Goal: Information Seeking & Learning: Learn about a topic

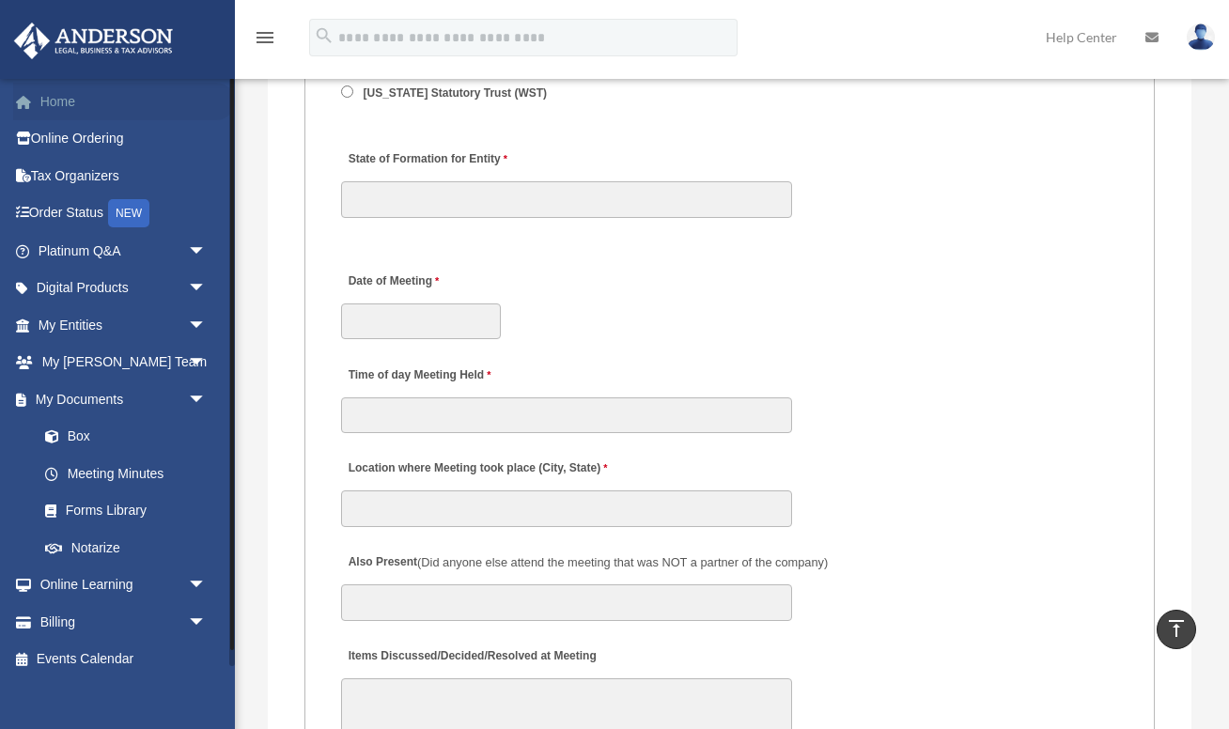
click at [70, 101] on link "Home" at bounding box center [124, 102] width 222 height 38
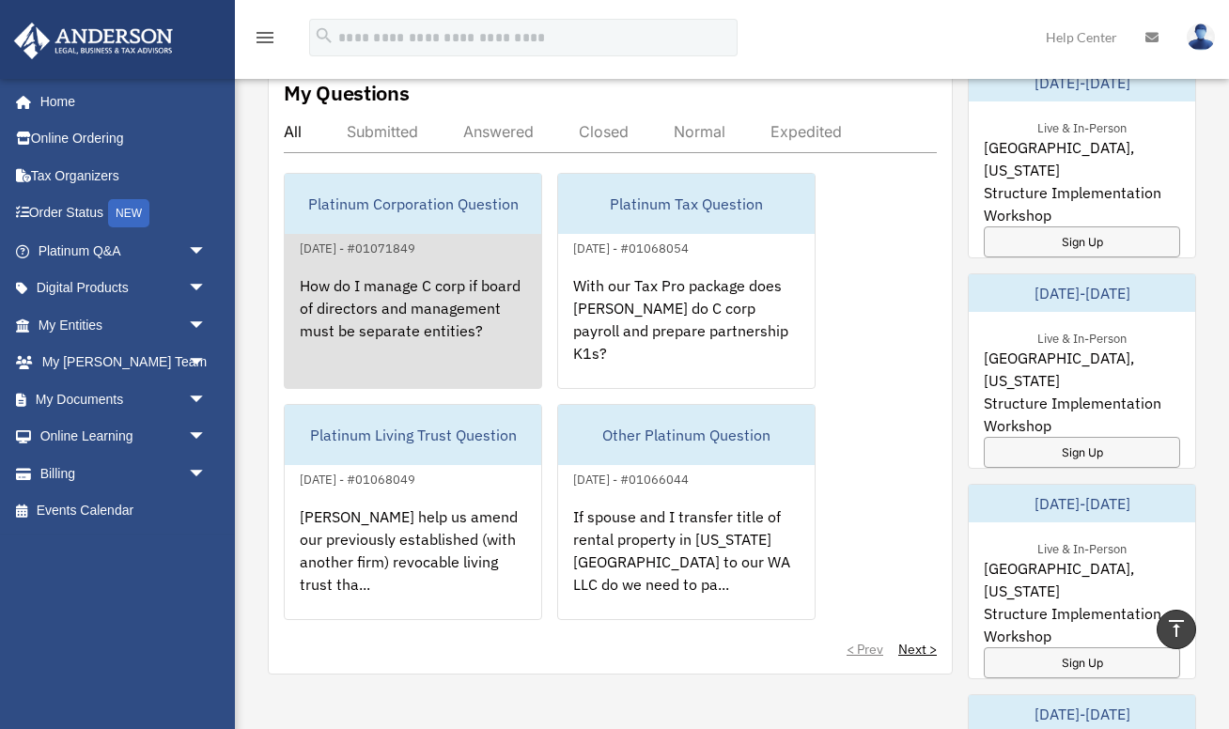
scroll to position [1088, 0]
click at [371, 294] on div "How do I manage C corp if board of directors and management must be separate en…" at bounding box center [413, 330] width 256 height 147
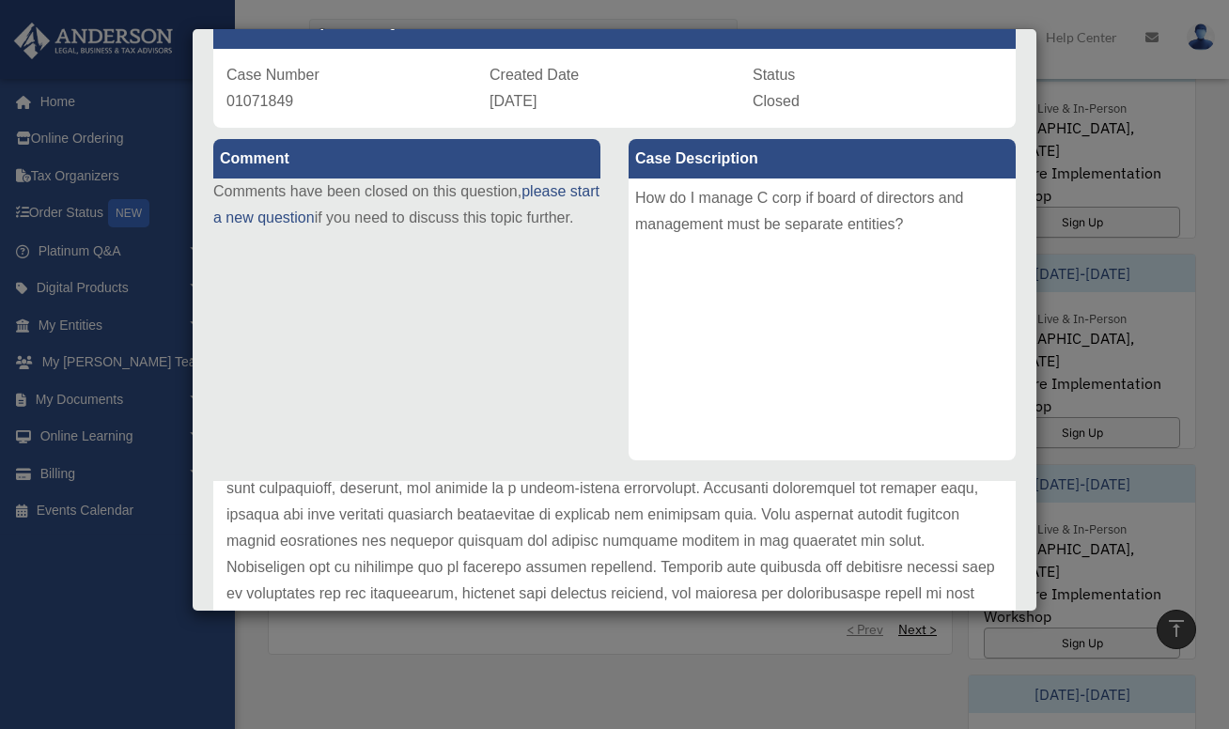
scroll to position [0, 0]
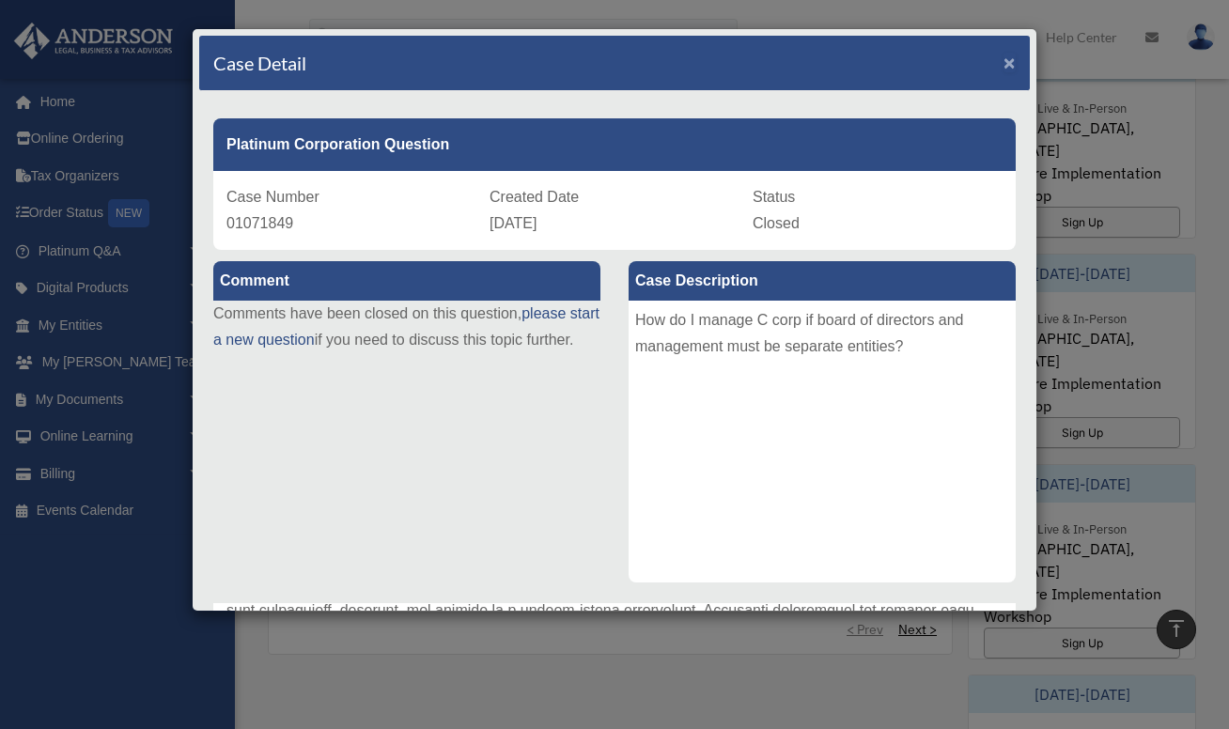
click at [1005, 63] on span "×" at bounding box center [1009, 63] width 12 height 22
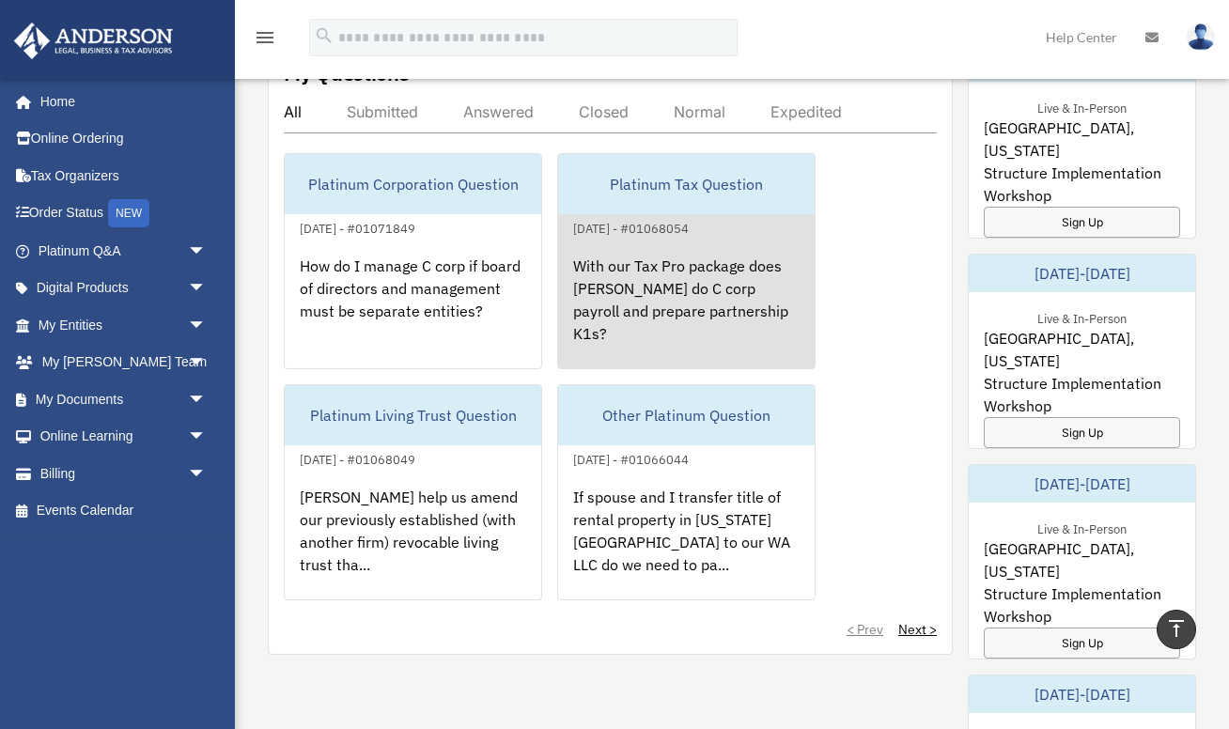
click at [723, 281] on div "With our Tax Pro package does [PERSON_NAME] do C corp payroll and prepare partn…" at bounding box center [686, 313] width 256 height 147
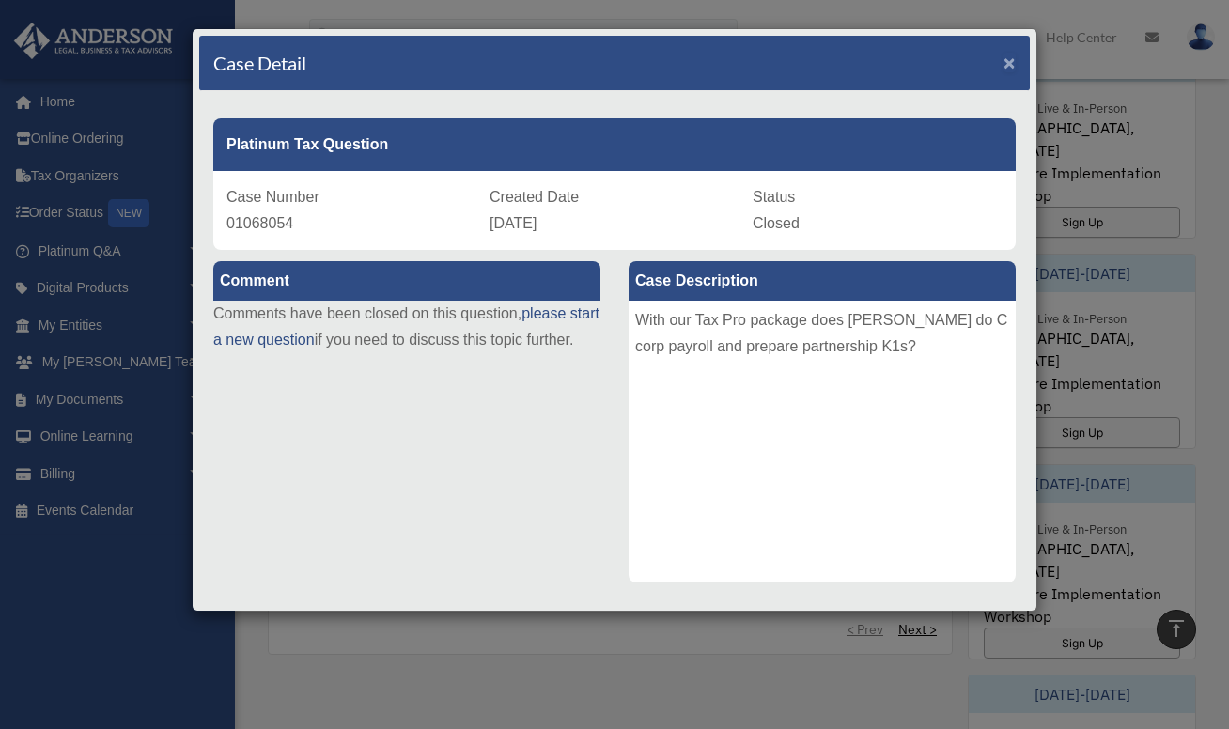
click at [1007, 69] on span "×" at bounding box center [1009, 63] width 12 height 22
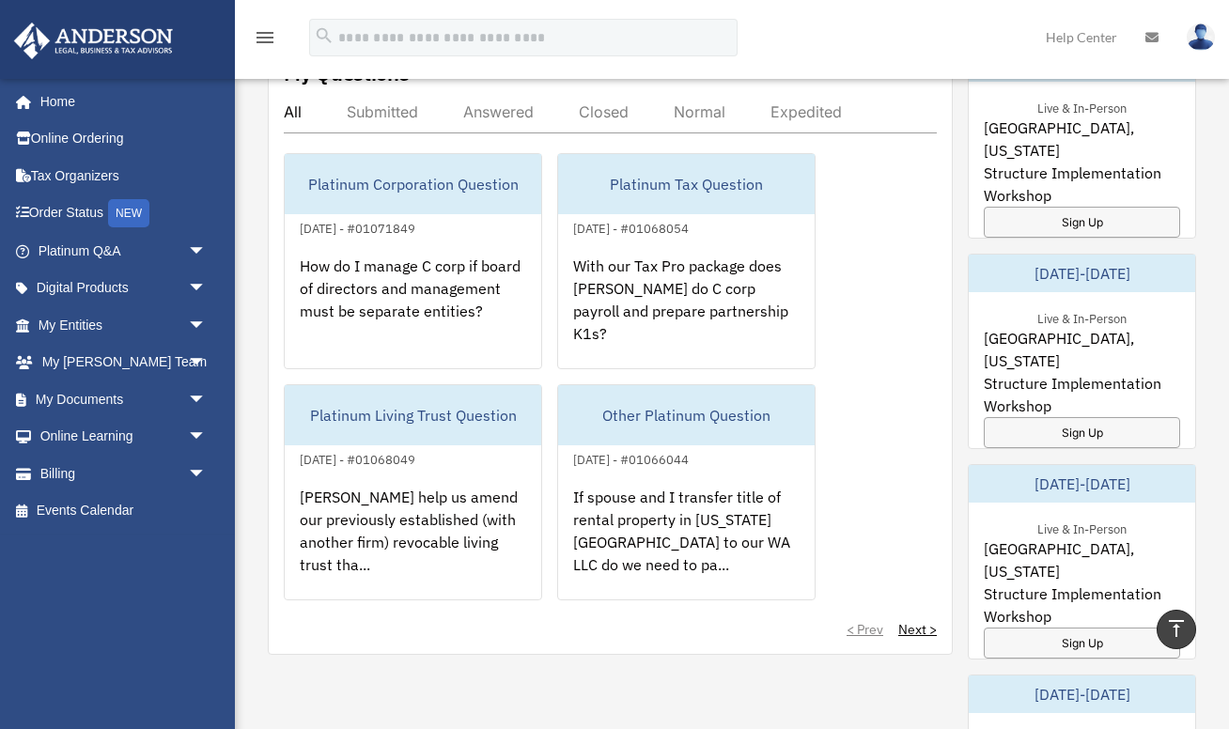
scroll to position [1142, 0]
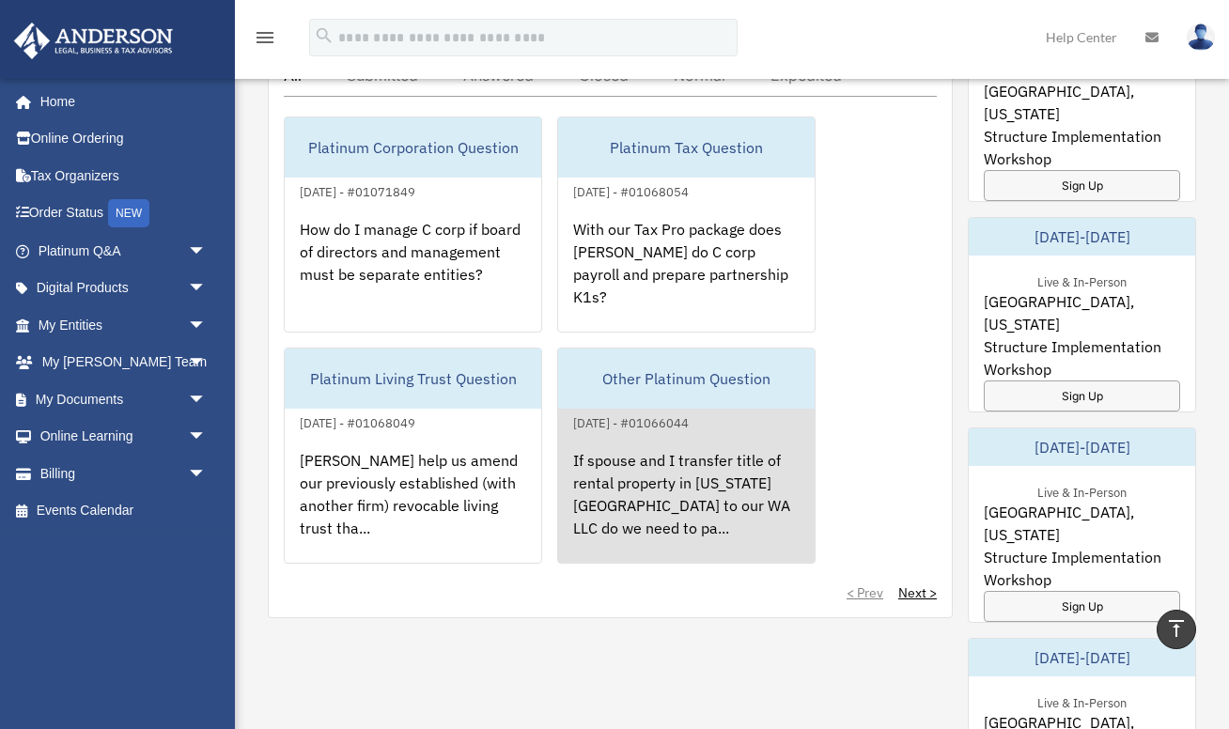
click at [644, 451] on div "If spouse and I transfer title of rental property in [US_STATE][GEOGRAPHIC_DATA…" at bounding box center [686, 507] width 256 height 147
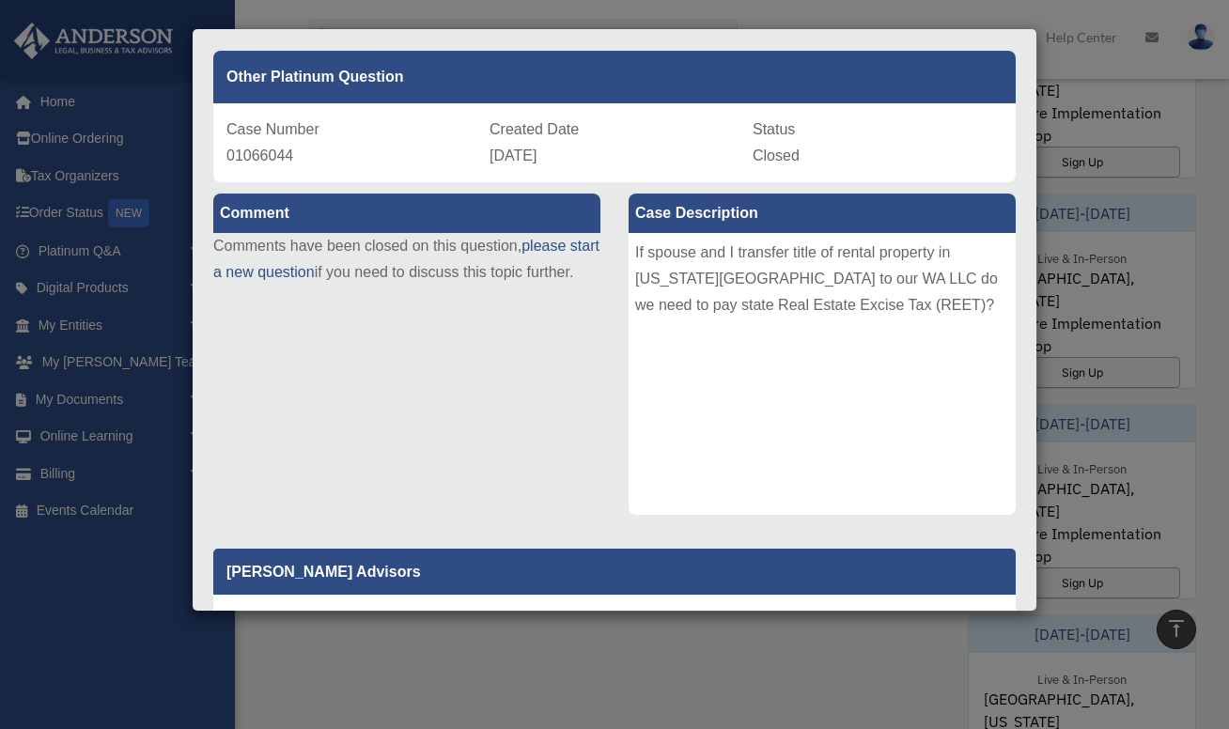
scroll to position [30, 0]
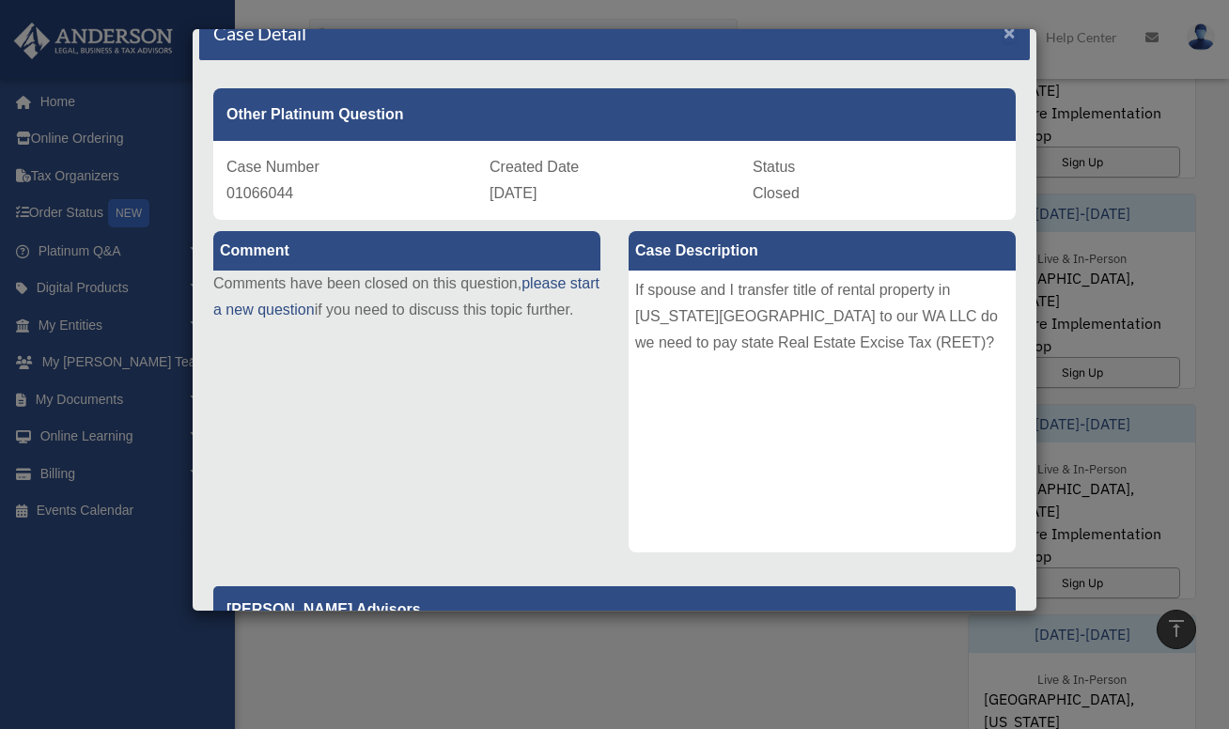
click at [1010, 33] on span "×" at bounding box center [1009, 33] width 12 height 22
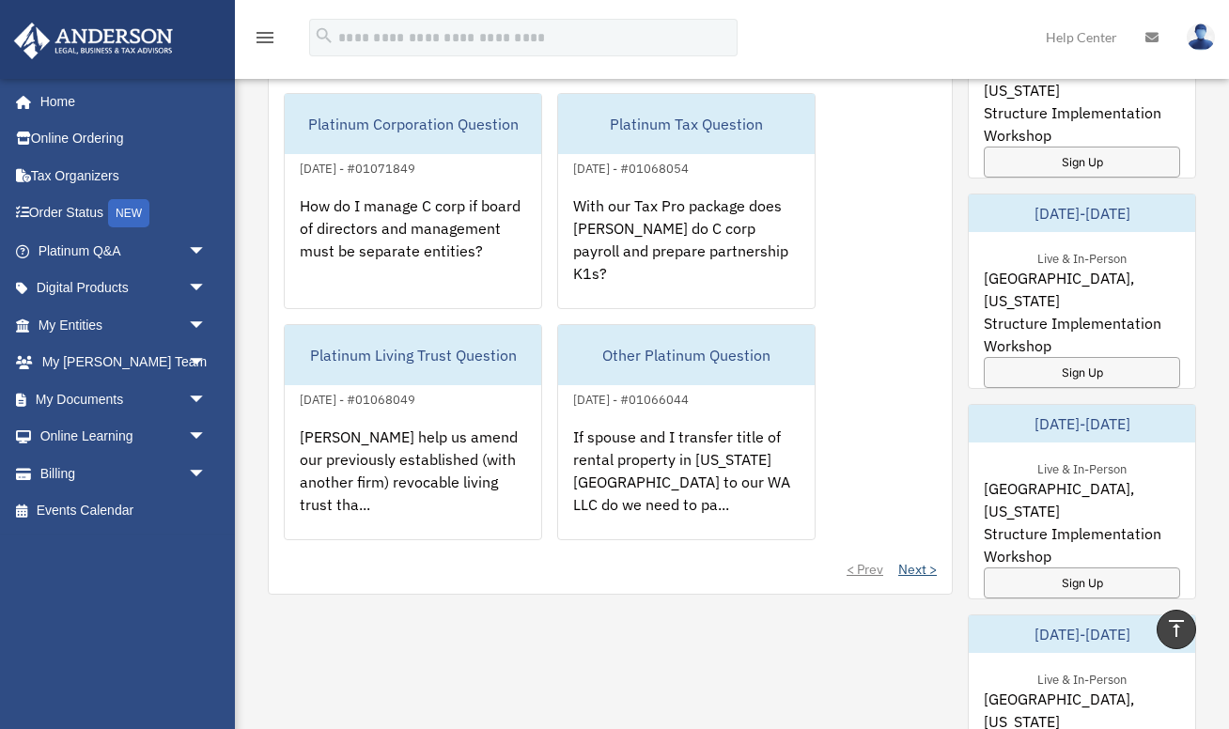
click at [920, 564] on link "Next >" at bounding box center [917, 569] width 39 height 19
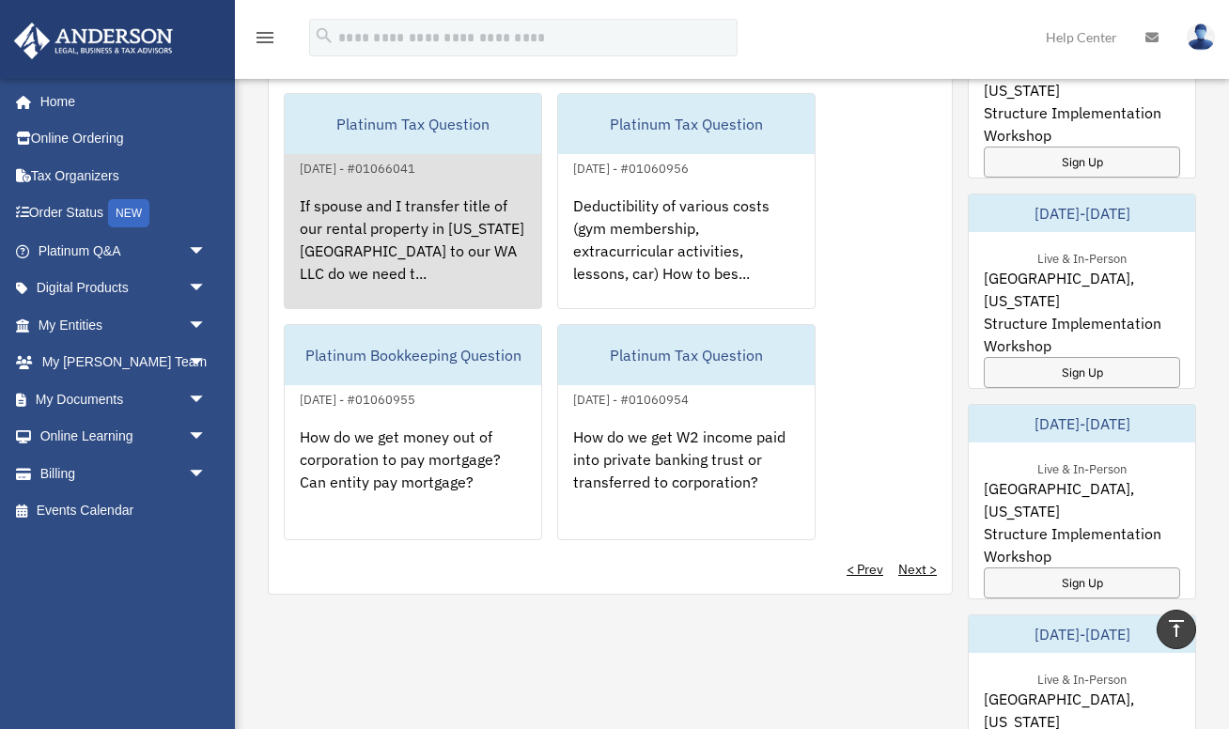
click at [442, 254] on div "If spouse and I transfer title of our rental property in [US_STATE][GEOGRAPHIC_…" at bounding box center [413, 252] width 256 height 147
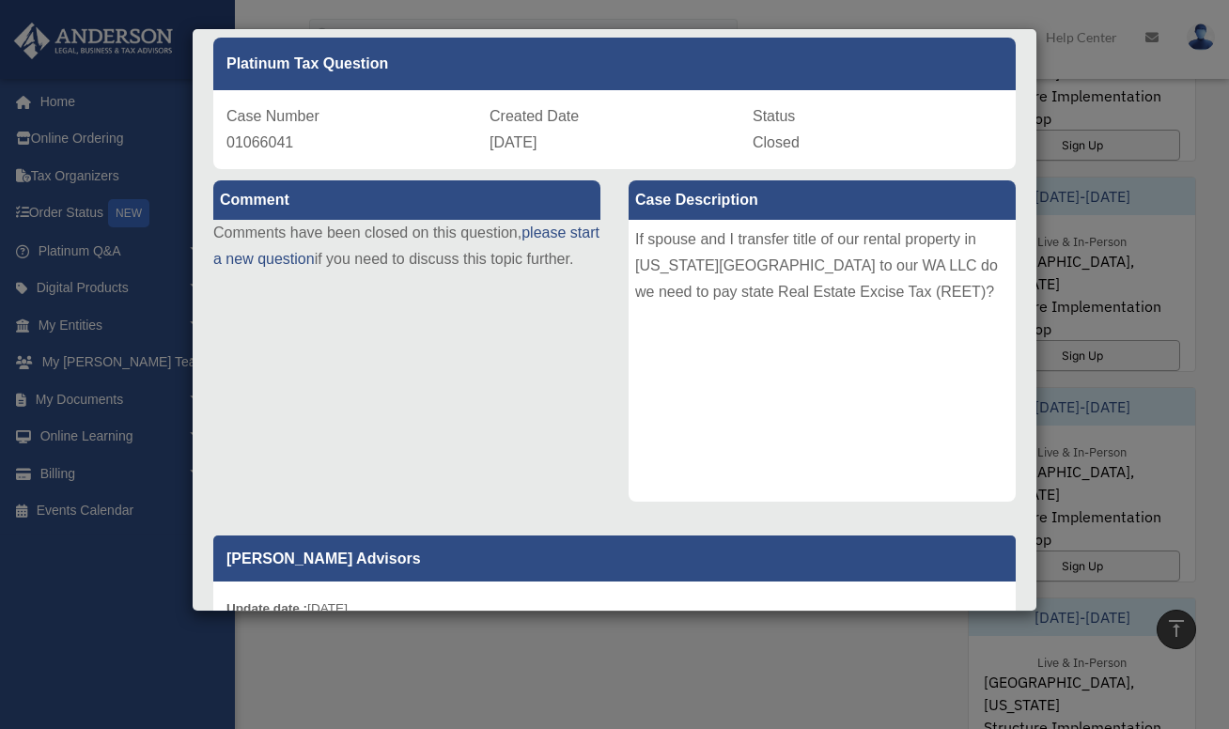
scroll to position [0, 0]
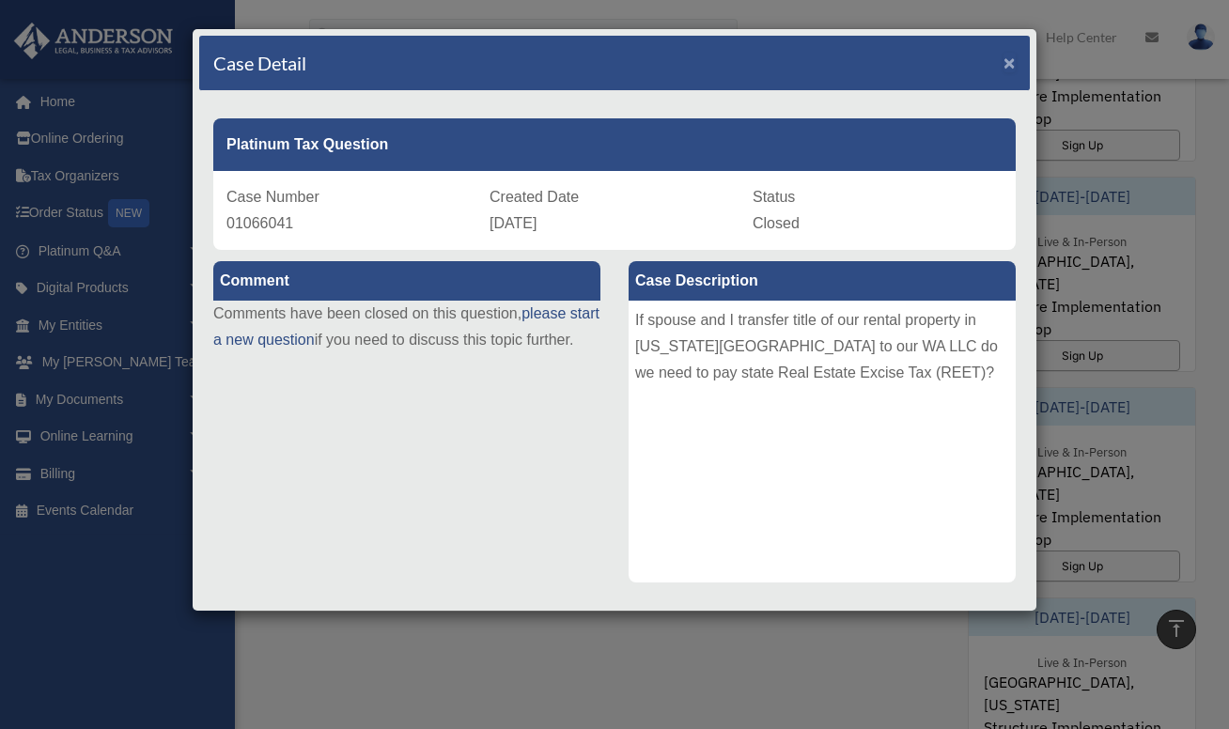
click at [1012, 65] on span "×" at bounding box center [1009, 63] width 12 height 22
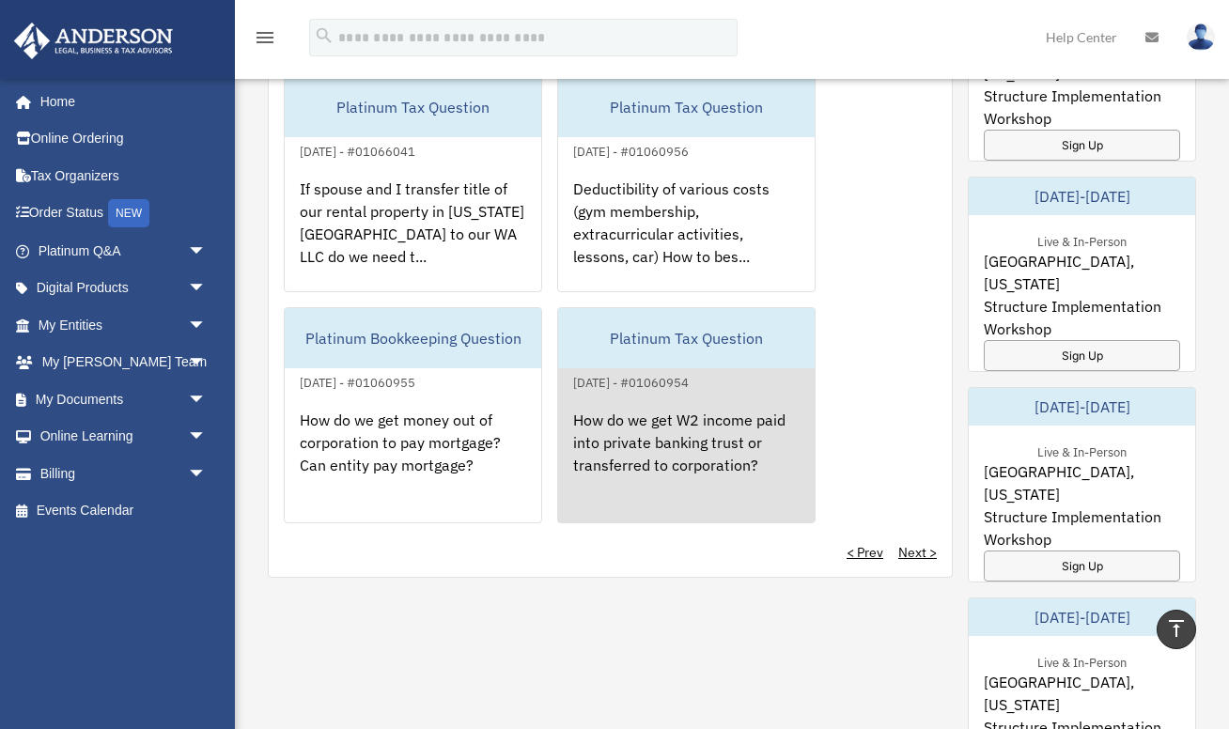
click at [719, 445] on div "How do we get W2 income paid into private banking trust or transferred to corpo…" at bounding box center [686, 467] width 256 height 147
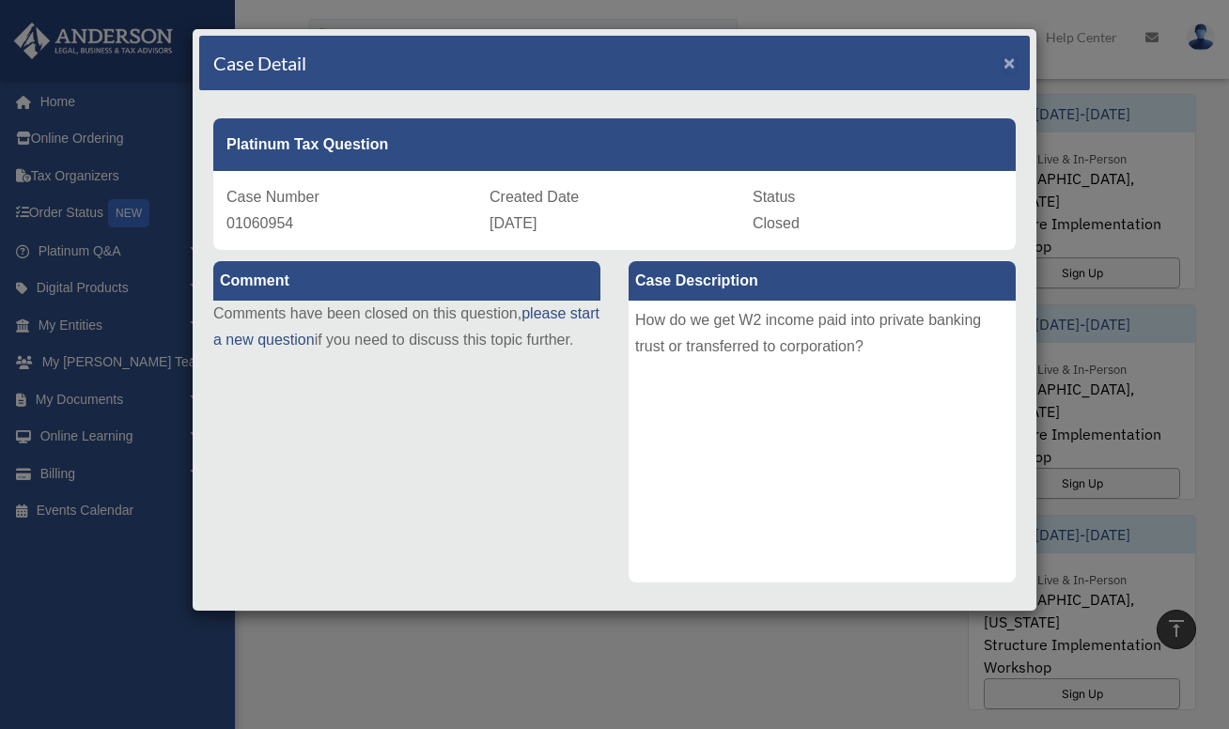
click at [1007, 64] on span "×" at bounding box center [1009, 63] width 12 height 22
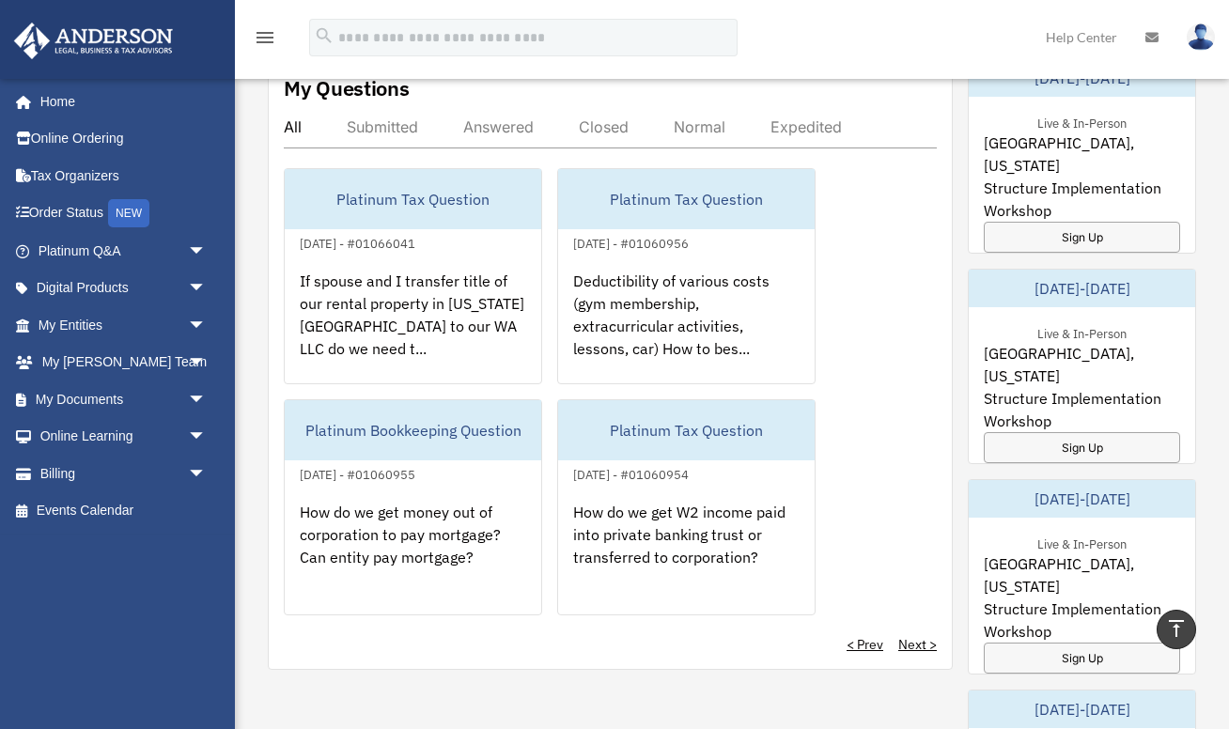
scroll to position [1082, 0]
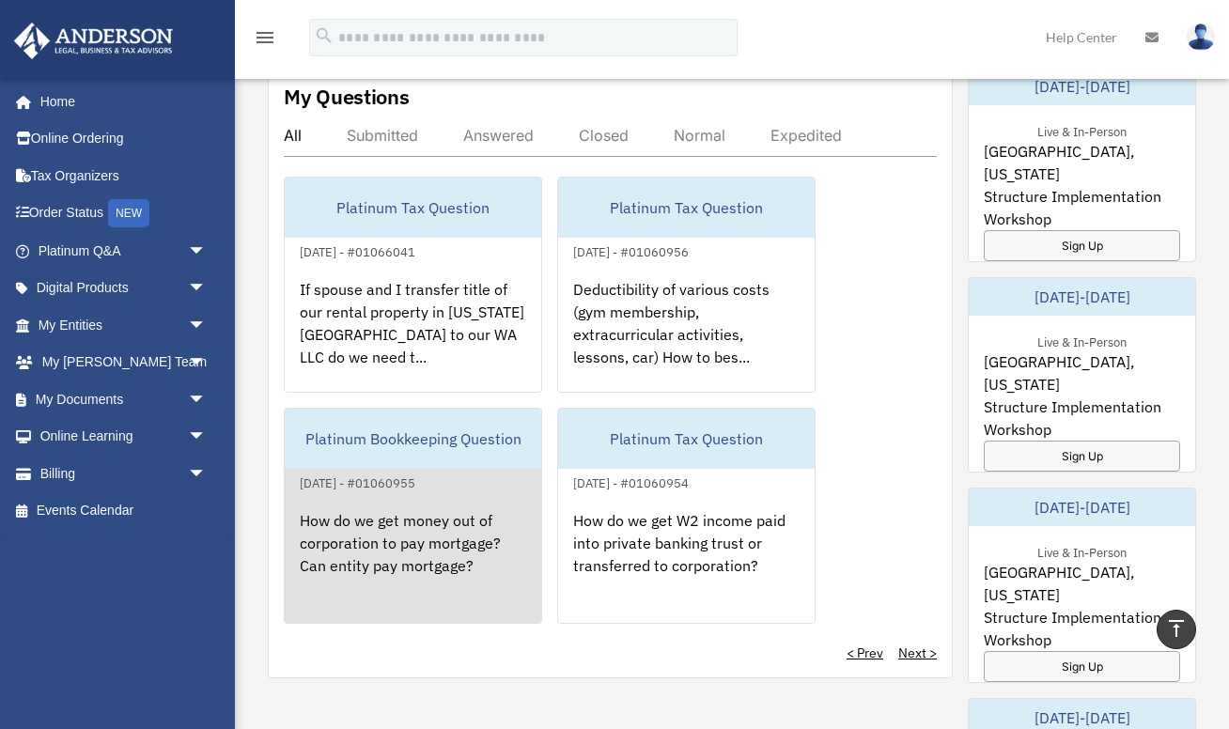
click at [342, 527] on div "How do we get money out of corporation to pay mortgage? Can entity pay mortgage?" at bounding box center [413, 567] width 256 height 147
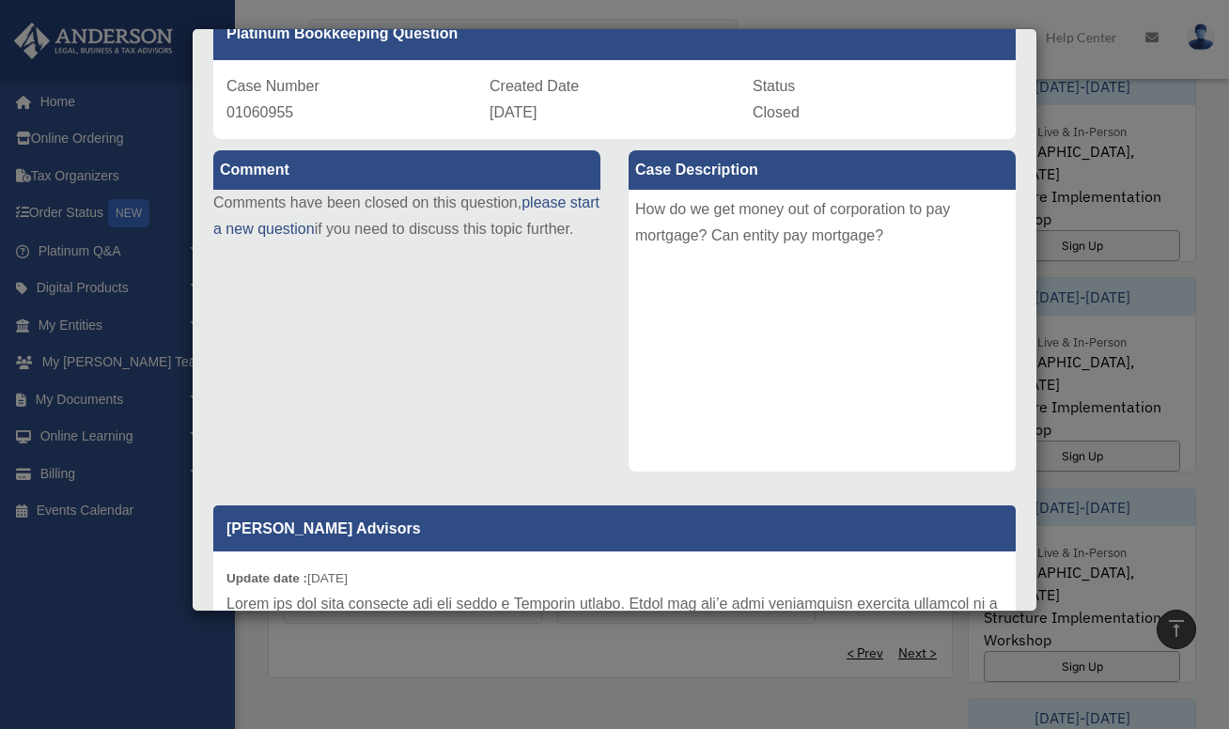
scroll to position [0, 0]
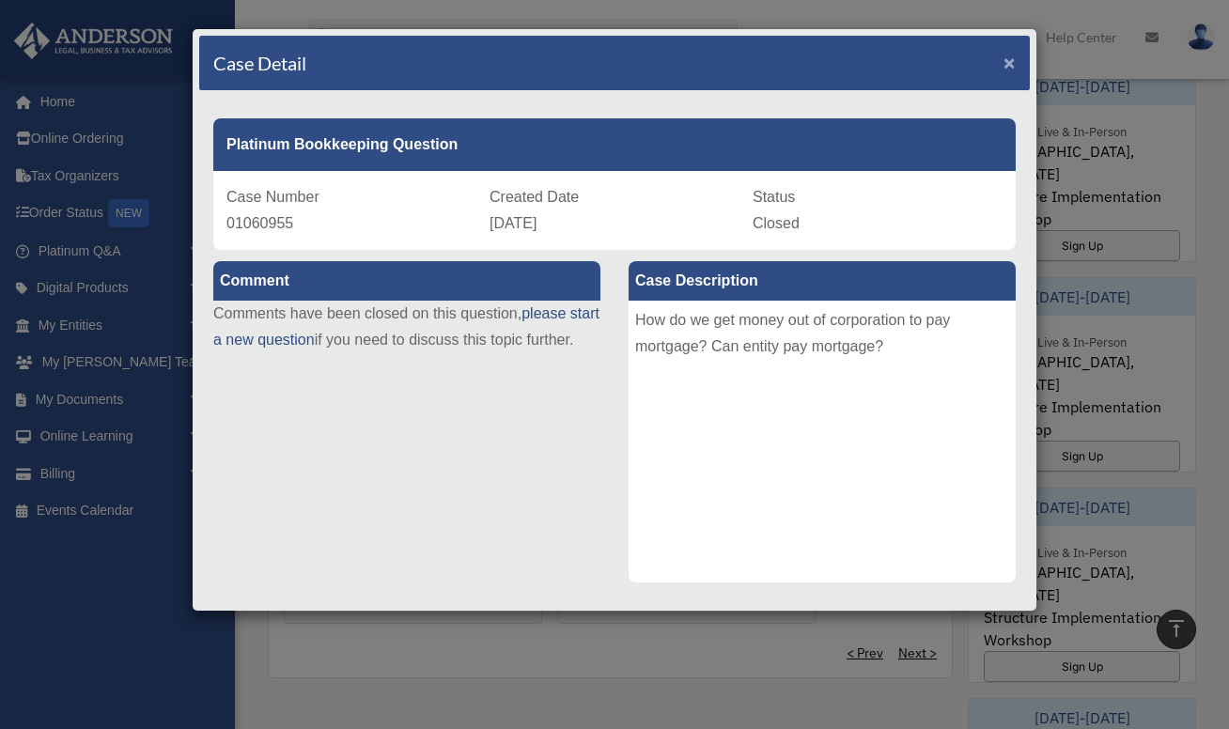
click at [1008, 68] on span "×" at bounding box center [1009, 63] width 12 height 22
